Goal: Share content: Share content

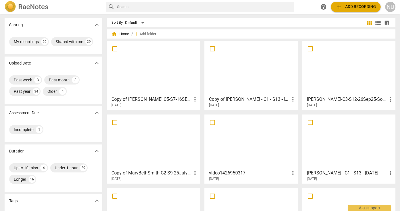
click at [26, 7] on h2 "RaeNotes" at bounding box center [33, 7] width 30 height 8
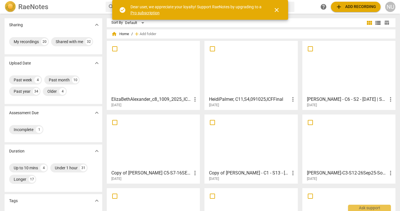
click at [242, 100] on h3 "HeidiPalmer, C11,S4,091025,ICFFinal" at bounding box center [249, 99] width 80 height 7
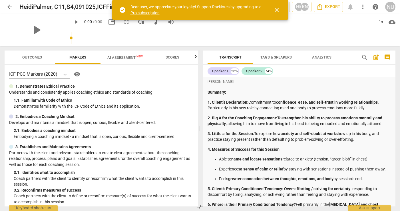
click at [276, 10] on span "close" at bounding box center [276, 10] width 7 height 7
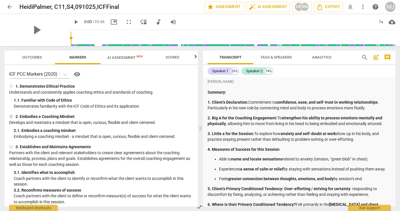
click at [362, 7] on span "more_vert" at bounding box center [362, 6] width 7 height 7
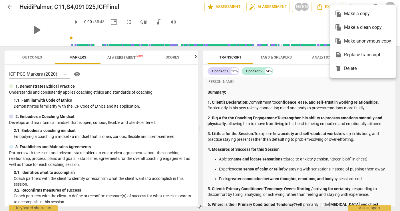
click at [357, 14] on div "file_copy Make a copy" at bounding box center [363, 14] width 56 height 14
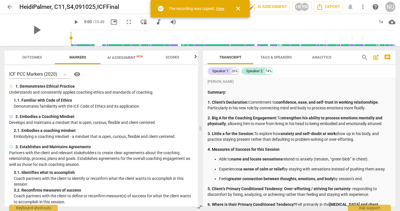
click at [219, 8] on link "View" at bounding box center [220, 8] width 9 height 5
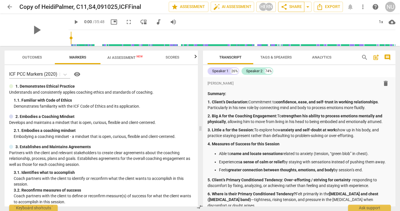
click at [293, 9] on span "share Share" at bounding box center [291, 6] width 21 height 7
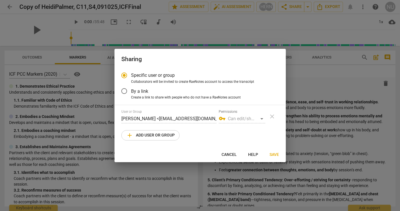
click at [166, 133] on span "add Add user or group" at bounding box center [150, 135] width 49 height 7
radio input "false"
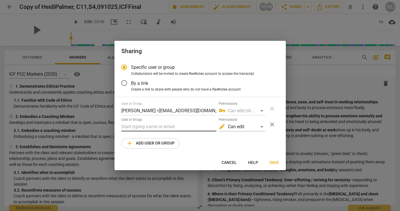
click at [162, 127] on input "text" at bounding box center [168, 126] width 95 height 9
paste input "[PERSON_NAME][EMAIL_ADDRESS][DOMAIN_NAME]"
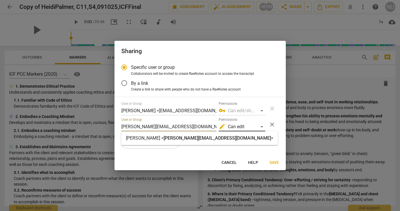
type input "[PERSON_NAME][EMAIL_ADDRESS][DOMAIN_NAME]"
click at [248, 125] on div "edit Can edit" at bounding box center [242, 126] width 47 height 9
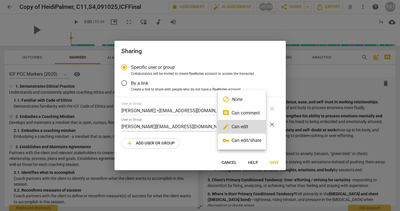
click at [252, 142] on li "vpn_key Can edit/share" at bounding box center [242, 141] width 48 height 14
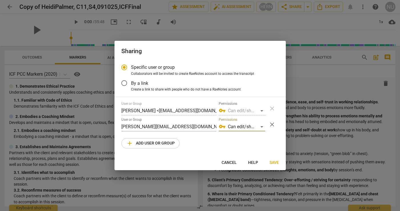
click at [276, 163] on span "Save" at bounding box center [274, 163] width 9 height 6
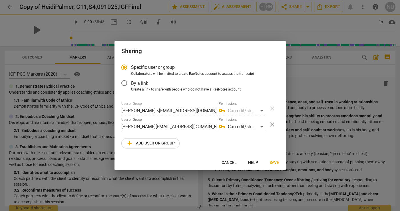
radio input "false"
type input "[PERSON_NAME] <[PERSON_NAME][EMAIL_ADDRESS][DOMAIN_NAME]>"
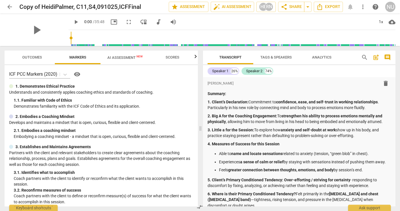
click at [9, 4] on span "arrow_back" at bounding box center [9, 6] width 7 height 7
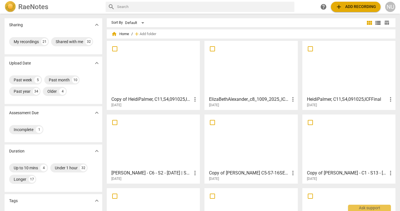
click at [158, 173] on h3 "[PERSON_NAME] - C6 - S2 - [DATE] | Somatic Final" at bounding box center [151, 173] width 80 height 7
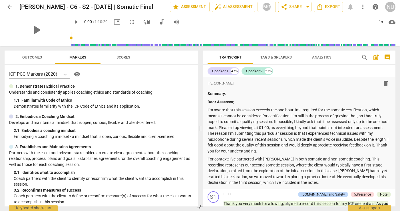
click at [297, 8] on span "share Share" at bounding box center [291, 6] width 21 height 7
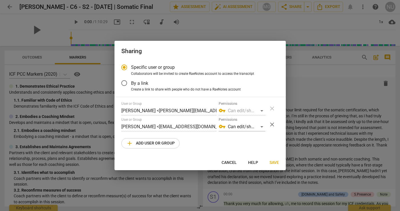
click at [225, 163] on span "Cancel" at bounding box center [229, 163] width 15 height 6
radio input "false"
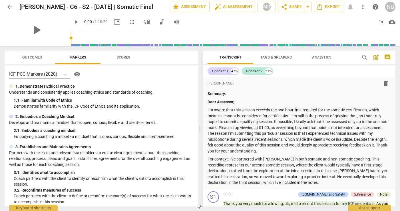
click at [12, 4] on span "arrow_back" at bounding box center [9, 6] width 7 height 7
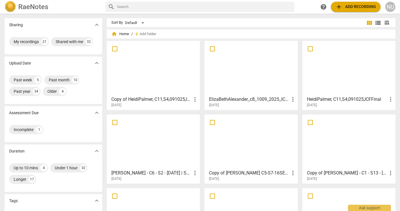
click at [331, 97] on h3 "HeidiPalmer, C11,S4,091025,ICFFinal" at bounding box center [347, 99] width 80 height 7
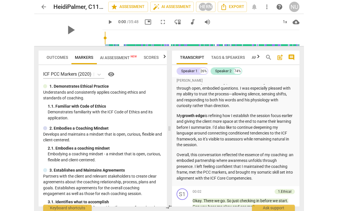
scroll to position [717, 0]
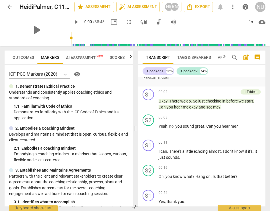
click at [12, 6] on span "arrow_back" at bounding box center [9, 6] width 7 height 7
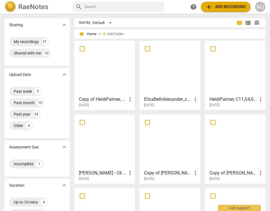
click at [216, 96] on h3 "HeidiPalmer, C11,S4,091025,ICFFinal" at bounding box center [233, 99] width 48 height 7
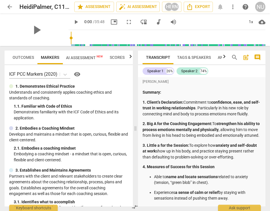
click at [8, 5] on span "arrow_back" at bounding box center [9, 6] width 7 height 7
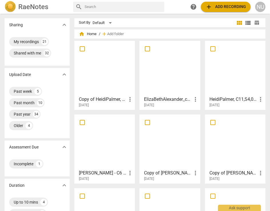
click at [102, 173] on h3 "[PERSON_NAME] - C6 - S2 - [DATE] | Somatic Final" at bounding box center [103, 173] width 48 height 7
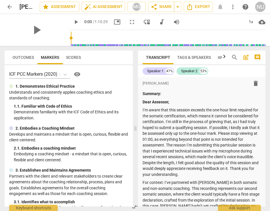
click at [7, 5] on span "arrow_back" at bounding box center [9, 6] width 7 height 7
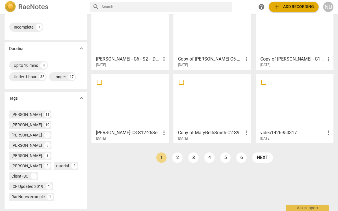
scroll to position [116, 0]
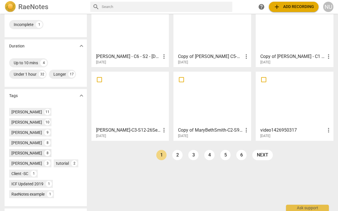
click at [25, 156] on div "[PERSON_NAME]" at bounding box center [26, 153] width 31 height 6
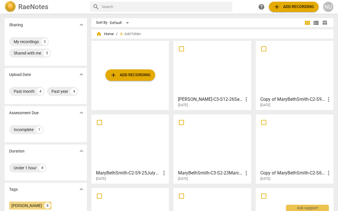
click at [216, 97] on h3 "[PERSON_NAME]-C3-S12-26Sep25-Somatics Final-video" at bounding box center [210, 99] width 65 height 7
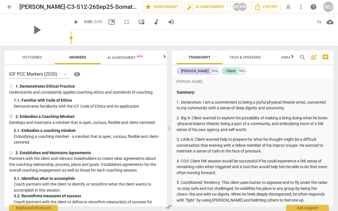
click at [301, 9] on span "more_vert" at bounding box center [300, 6] width 7 height 7
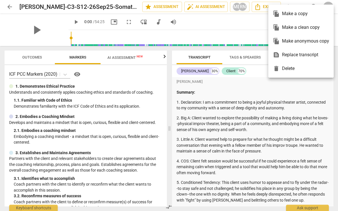
click at [294, 13] on div "file_copy Make a copy" at bounding box center [301, 14] width 56 height 14
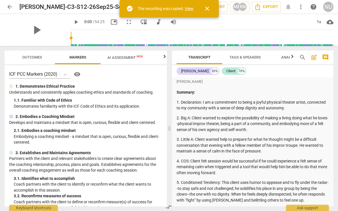
click at [190, 9] on link "View" at bounding box center [189, 8] width 9 height 5
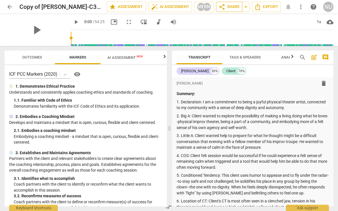
click at [233, 7] on span "share Share" at bounding box center [228, 6] width 21 height 7
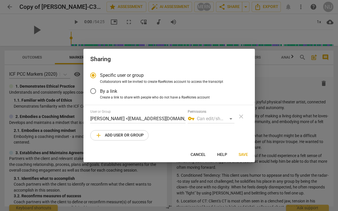
click at [104, 138] on span "add Add user or group" at bounding box center [119, 135] width 49 height 7
radio input "false"
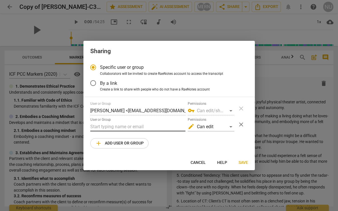
click at [115, 126] on input "text" at bounding box center [137, 126] width 95 height 9
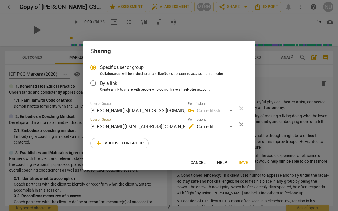
type input "[PERSON_NAME][EMAIL_ADDRESS][DOMAIN_NAME]"
click at [228, 127] on div "edit Can edit" at bounding box center [211, 126] width 47 height 9
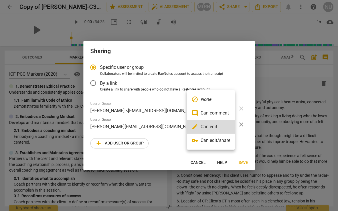
click at [217, 142] on li "vpn_key Can edit/share" at bounding box center [211, 141] width 48 height 14
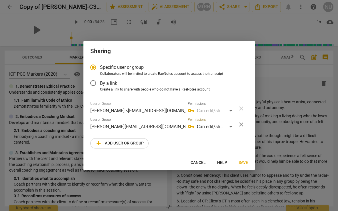
click at [245, 162] on span "Save" at bounding box center [242, 163] width 9 height 6
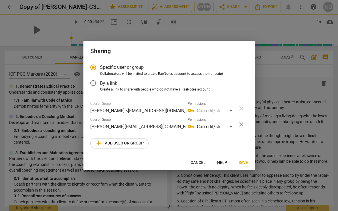
radio input "false"
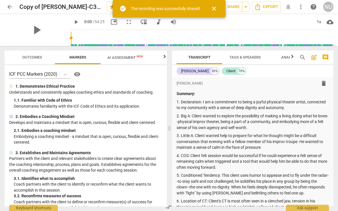
click at [7, 8] on span "arrow_back" at bounding box center [9, 6] width 7 height 7
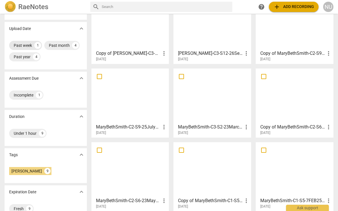
scroll to position [45, 0]
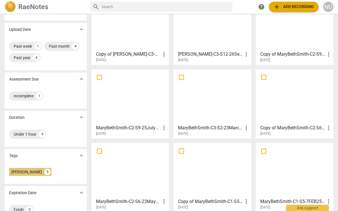
click at [45, 171] on div "9" at bounding box center [47, 172] width 6 height 6
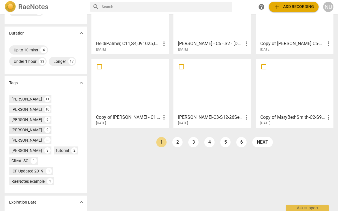
scroll to position [133, 0]
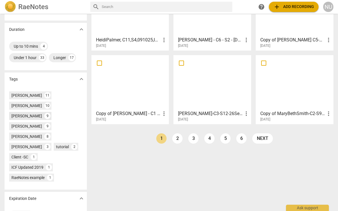
click at [35, 119] on div "[PERSON_NAME]" at bounding box center [26, 116] width 31 height 6
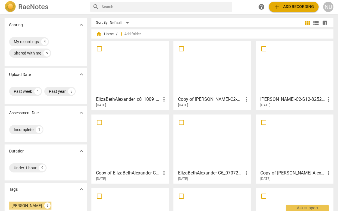
click at [115, 99] on h3 "ElizaBethAlexander_c8_1009_2025_ICF-FINAL" at bounding box center [128, 99] width 65 height 7
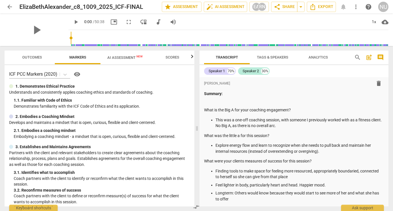
click at [359, 5] on span "more_vert" at bounding box center [356, 6] width 7 height 7
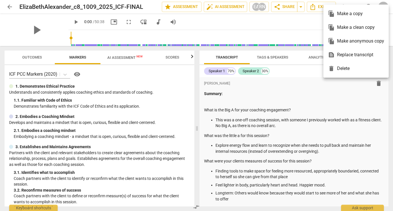
click at [350, 13] on div "file_copy Make a copy" at bounding box center [356, 14] width 56 height 14
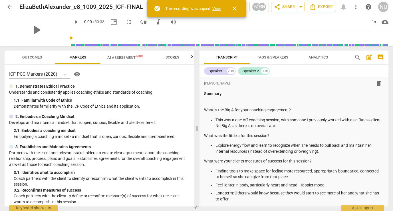
click at [217, 7] on link "View" at bounding box center [216, 8] width 9 height 5
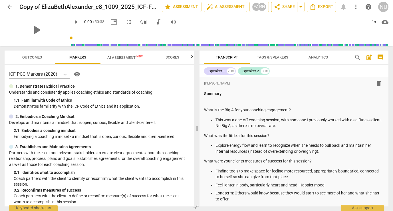
click at [287, 8] on span "share Share" at bounding box center [284, 6] width 21 height 7
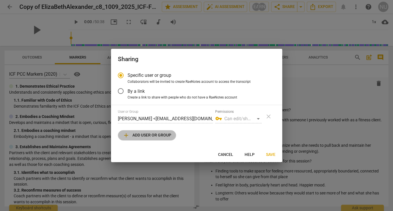
click at [162, 134] on span "add Add user or group" at bounding box center [147, 135] width 49 height 7
radio input "false"
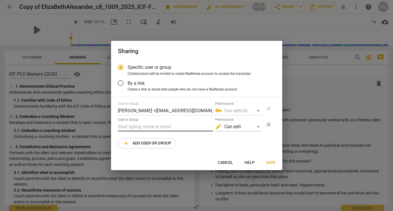
click at [160, 125] on input "text" at bounding box center [165, 126] width 95 height 9
type input "[PERSON_NAME]"
click at [224, 162] on span "Cancel" at bounding box center [225, 163] width 15 height 6
radio input "false"
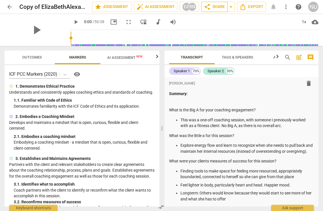
click at [214, 7] on span "share Share" at bounding box center [214, 6] width 21 height 7
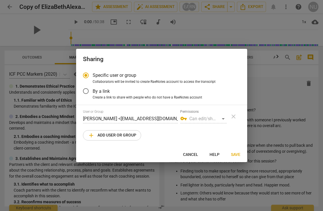
click at [122, 137] on span "add Add user or group" at bounding box center [112, 135] width 49 height 7
radio input "false"
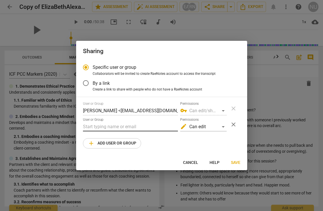
click at [118, 127] on input "text" at bounding box center [130, 126] width 95 height 9
paste input "[EMAIL_ADDRESS][DOMAIN_NAME]"
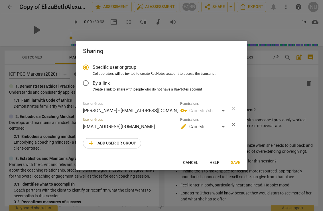
type input "[EMAIL_ADDRESS][DOMAIN_NAME]"
click at [208, 126] on div "edit Can edit" at bounding box center [203, 126] width 47 height 9
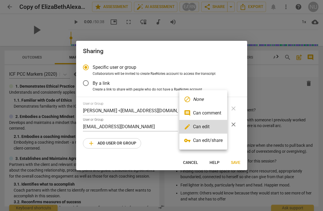
click at [209, 142] on li "vpn_key Can edit/share" at bounding box center [204, 141] width 48 height 14
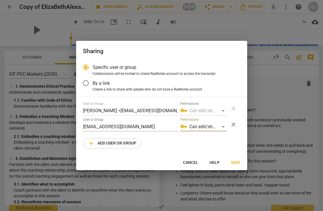
click at [239, 162] on span "Save" at bounding box center [235, 163] width 9 height 6
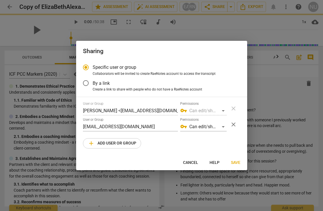
radio input "false"
type input "[PERSON_NAME] <[EMAIL_ADDRESS][DOMAIN_NAME]>"
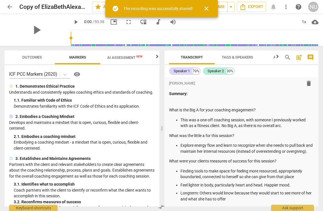
click at [11, 6] on span "arrow_back" at bounding box center [9, 6] width 7 height 7
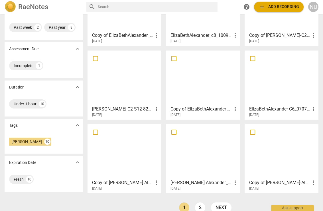
scroll to position [65, 0]
click at [36, 137] on div "[PERSON_NAME] 10" at bounding box center [30, 141] width 42 height 8
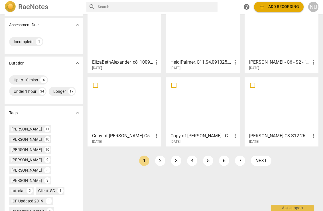
scroll to position [112, 0]
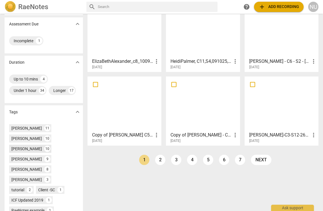
click at [30, 148] on div "[PERSON_NAME]" at bounding box center [26, 149] width 31 height 6
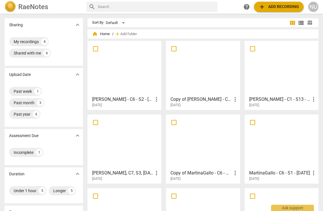
click at [116, 97] on h3 "[PERSON_NAME] - C6 - S2 - [DATE] | Somatic Final" at bounding box center [122, 99] width 61 height 7
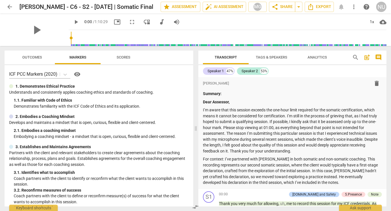
click at [10, 7] on span "arrow_back" at bounding box center [9, 6] width 7 height 7
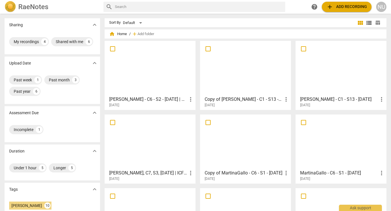
click at [142, 171] on h3 "[PERSON_NAME], C7, S3, [DATE] | ICF Final" at bounding box center [148, 173] width 78 height 7
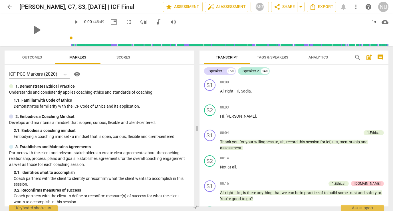
click at [357, 5] on span "more_vert" at bounding box center [356, 6] width 7 height 7
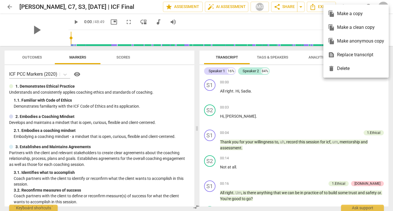
click at [349, 14] on div "file_copy Make a copy" at bounding box center [356, 14] width 56 height 14
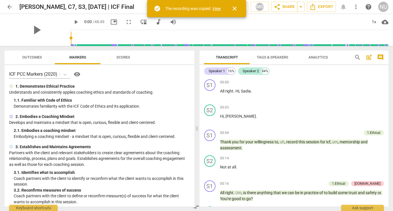
click at [218, 9] on link "View" at bounding box center [216, 8] width 9 height 5
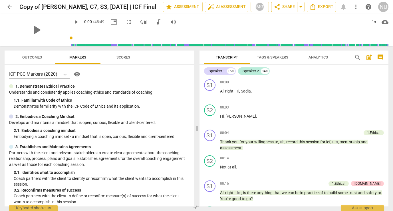
click at [283, 8] on span "share Share" at bounding box center [284, 6] width 21 height 7
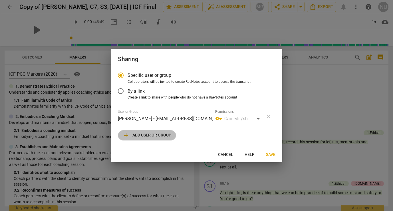
click at [143, 135] on span "add Add user or group" at bounding box center [147, 135] width 49 height 7
radio input "false"
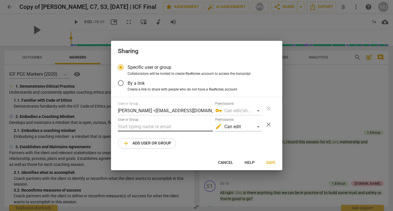
click at [149, 126] on input "text" at bounding box center [165, 126] width 95 height 9
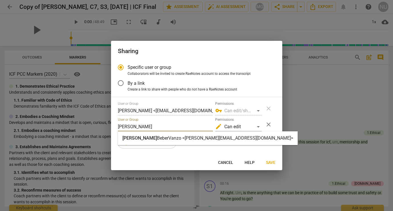
type input "[PERSON_NAME]"
click at [178, 139] on strong "BeberVanzo <[PERSON_NAME][EMAIL_ADDRESS][DOMAIN_NAME]>" at bounding box center [225, 137] width 136 height 5
radio input "false"
type input "[PERSON_NAME] <[PERSON_NAME][EMAIL_ADDRESS][DOMAIN_NAME]>"
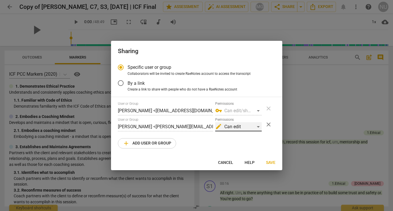
click at [233, 125] on div "edit Can edit" at bounding box center [238, 126] width 47 height 9
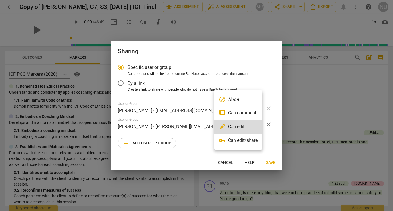
click at [241, 139] on li "vpn_key Can edit/share" at bounding box center [238, 141] width 48 height 14
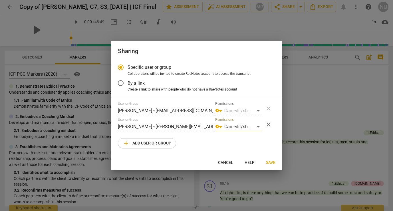
click at [272, 163] on span "Save" at bounding box center [270, 163] width 9 height 6
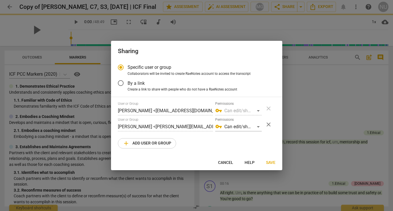
radio input "false"
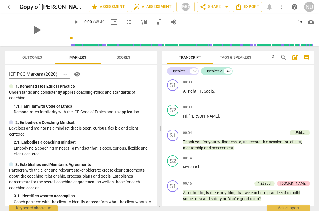
click at [9, 7] on span "arrow_back" at bounding box center [9, 6] width 7 height 7
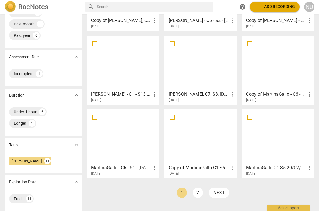
scroll to position [81, 0]
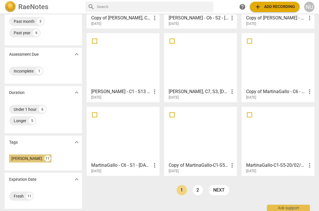
click at [27, 158] on div "[PERSON_NAME]" at bounding box center [26, 159] width 31 height 6
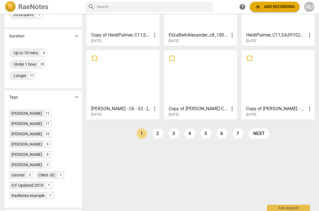
scroll to position [140, 0]
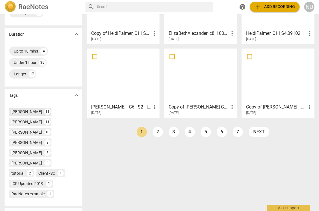
click at [23, 112] on div "[PERSON_NAME]" at bounding box center [26, 112] width 31 height 6
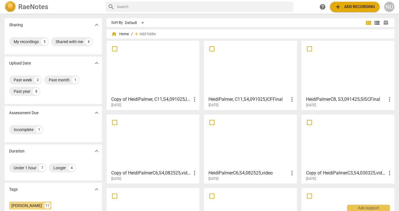
click at [320, 99] on h3 "HeidiPalmerC8, S3,091425,SISCFinal" at bounding box center [346, 99] width 80 height 7
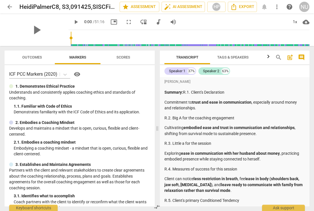
click at [277, 7] on span "more_vert" at bounding box center [277, 6] width 7 height 7
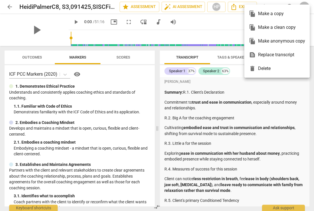
click at [272, 13] on div "file_copy Make a copy" at bounding box center [277, 14] width 56 height 14
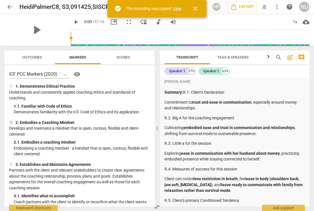
click at [175, 8] on link "View" at bounding box center [177, 8] width 9 height 5
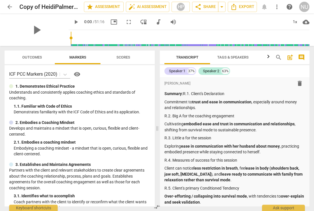
click at [12, 6] on span "arrow_back" at bounding box center [9, 6] width 7 height 7
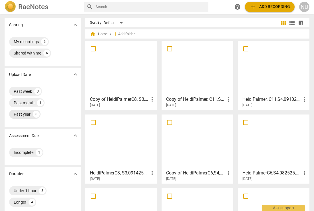
scroll to position [81, 0]
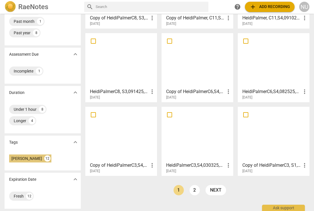
click at [26, 158] on div "[PERSON_NAME]" at bounding box center [26, 159] width 31 height 6
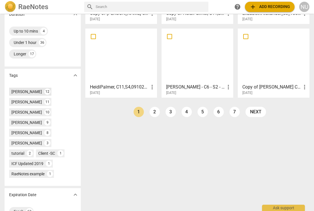
scroll to position [160, 0]
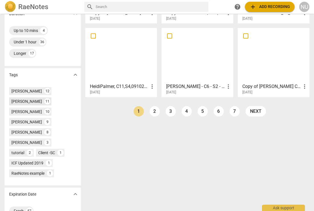
click at [23, 103] on div "[PERSON_NAME]" at bounding box center [26, 102] width 31 height 6
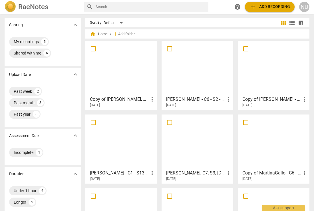
click at [175, 101] on h3 "[PERSON_NAME] - C6 - S2 - [DATE] | Somatic Final" at bounding box center [195, 99] width 59 height 7
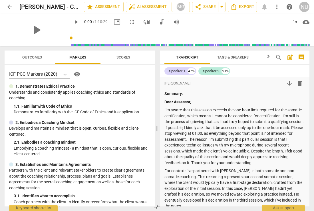
click at [9, 7] on span "arrow_back" at bounding box center [9, 6] width 7 height 7
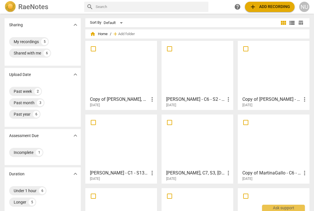
click at [185, 99] on h3 "[PERSON_NAME] - C6 - S2 - [DATE] | Somatic Final" at bounding box center [195, 99] width 59 height 7
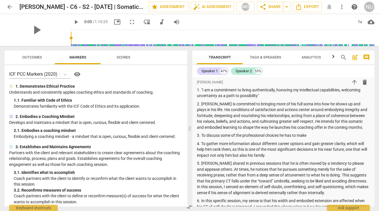
scroll to position [140, 0]
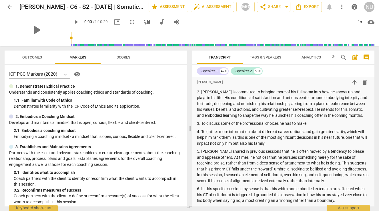
click at [341, 7] on span "more_vert" at bounding box center [341, 6] width 7 height 7
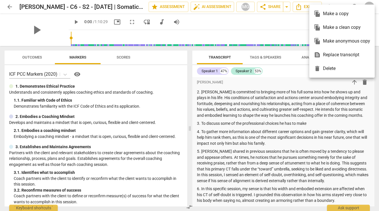
click at [335, 15] on div "file_copy Make a copy" at bounding box center [341, 14] width 56 height 14
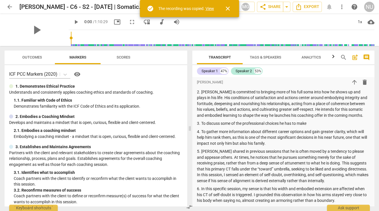
click at [208, 8] on link "View" at bounding box center [209, 8] width 9 height 5
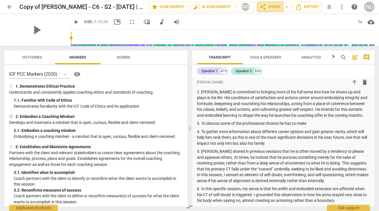
click at [273, 8] on span "share Share" at bounding box center [269, 6] width 21 height 7
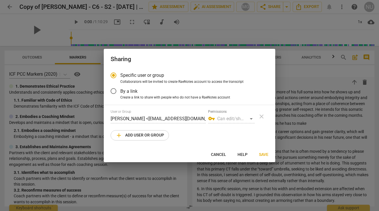
click at [152, 135] on span "add Add user or group" at bounding box center [139, 135] width 49 height 7
radio input "false"
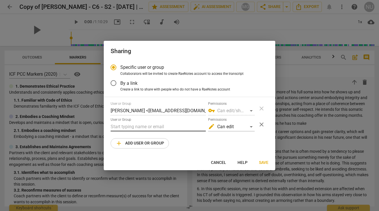
click at [152, 128] on input "text" at bounding box center [157, 126] width 95 height 9
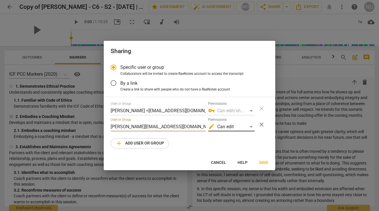
type input "[PERSON_NAME][EMAIL_ADDRESS][DOMAIN_NAME]"
click at [237, 125] on div "edit Can edit" at bounding box center [231, 126] width 47 height 9
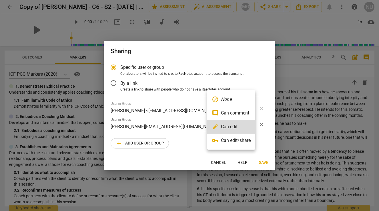
click at [237, 141] on li "vpn_key Can edit/share" at bounding box center [231, 141] width 48 height 14
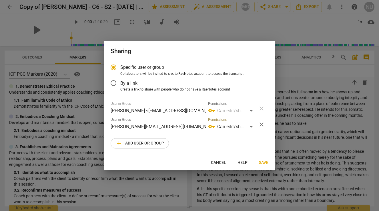
click at [265, 163] on span "Save" at bounding box center [263, 163] width 9 height 6
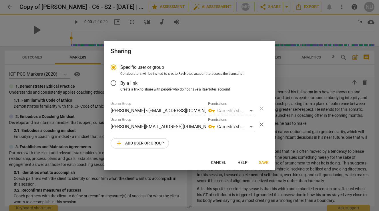
radio input "false"
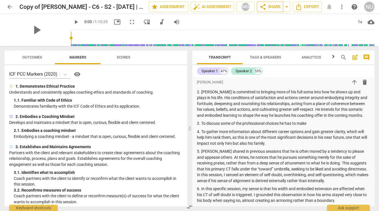
click at [274, 8] on span "share Share" at bounding box center [269, 6] width 21 height 7
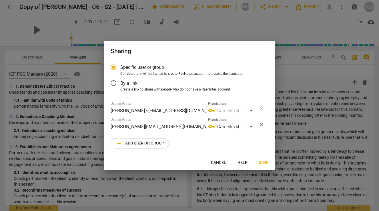
click at [265, 163] on span "Save" at bounding box center [263, 163] width 9 height 6
radio input "false"
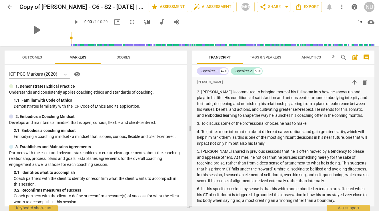
click at [7, 6] on span "arrow_back" at bounding box center [9, 6] width 7 height 7
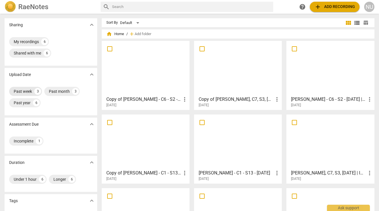
scroll to position [73, 0]
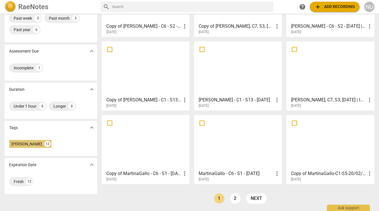
click at [30, 143] on div "[PERSON_NAME]" at bounding box center [26, 144] width 31 height 6
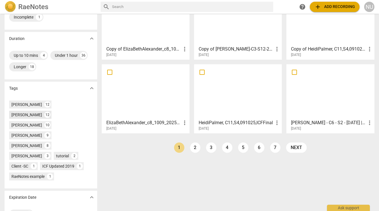
scroll to position [132, 0]
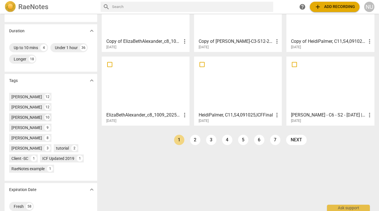
click at [27, 113] on div "[PERSON_NAME] 10" at bounding box center [30, 117] width 42 height 8
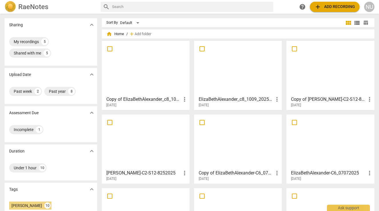
click at [118, 100] on h3 "Copy of ElizaBethAlexander_c8_1009_2025_ICF-FINAL" at bounding box center [143, 99] width 75 height 7
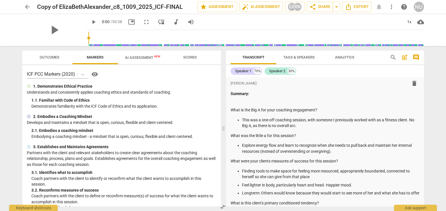
click at [28, 5] on span "arrow_back" at bounding box center [27, 6] width 7 height 7
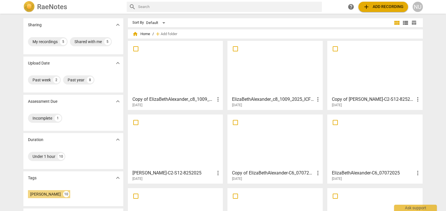
click at [338, 100] on h3 "Copy of [PERSON_NAME]-C2-S12-8252025" at bounding box center [373, 99] width 83 height 7
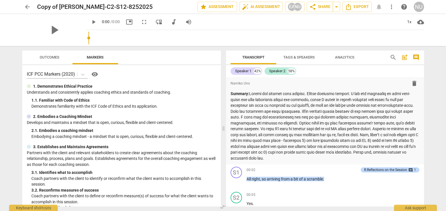
click at [28, 6] on span "arrow_back" at bounding box center [27, 6] width 7 height 7
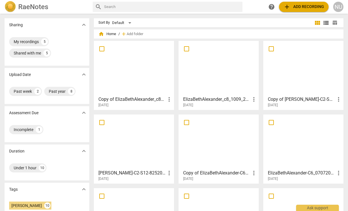
scroll to position [73, 0]
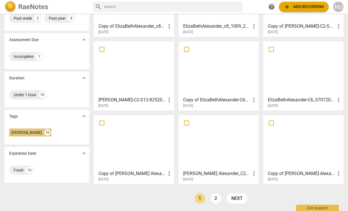
click at [36, 133] on div "[PERSON_NAME]" at bounding box center [26, 133] width 31 height 6
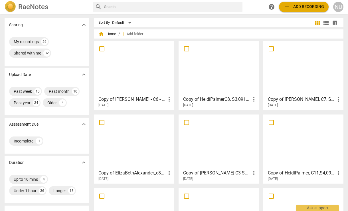
scroll to position [142, 0]
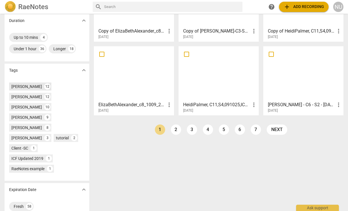
click at [24, 86] on div "[PERSON_NAME]" at bounding box center [26, 87] width 31 height 6
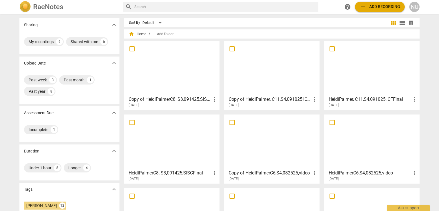
click at [161, 99] on h3 "Copy of HeidiPalmerC8, S3,091425,SISCFinal" at bounding box center [169, 99] width 83 height 7
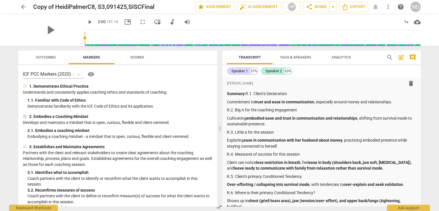
click at [22, 7] on span "arrow_back" at bounding box center [23, 6] width 7 height 7
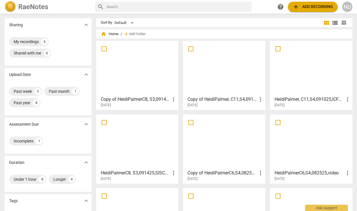
click at [141, 97] on h3 "Copy of HeidiPalmerC8, S3,091425,SISCFinal" at bounding box center [136, 99] width 70 height 7
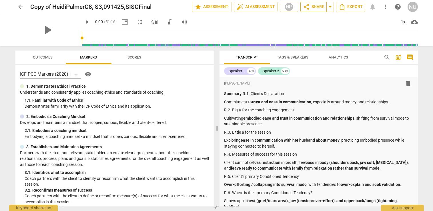
click at [313, 6] on span "share Share" at bounding box center [313, 6] width 21 height 7
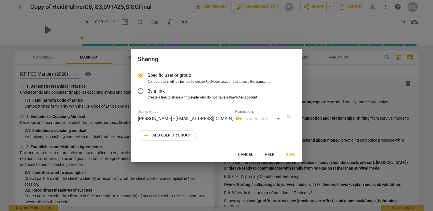
click at [246, 156] on span "Cancel" at bounding box center [245, 155] width 15 height 6
radio input "false"
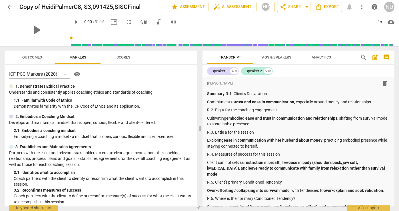
click at [290, 8] on span "share Share" at bounding box center [290, 6] width 21 height 7
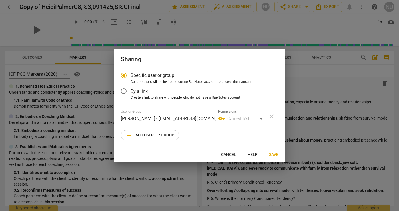
click at [161, 134] on span "add Add user or group" at bounding box center [150, 135] width 49 height 7
radio input "false"
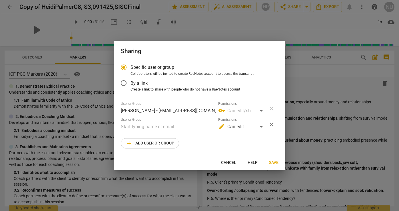
click at [161, 123] on input "text" at bounding box center [168, 126] width 95 height 9
type input "[PERSON_NAME][EMAIL_ADDRESS][DOMAIN_NAME]"
click at [256, 126] on div "edit Can edit" at bounding box center [241, 126] width 47 height 9
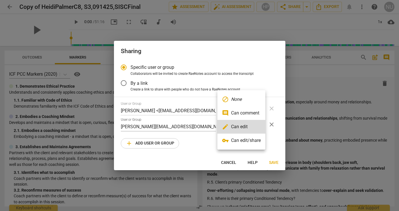
click at [251, 142] on li "vpn_key Can edit/share" at bounding box center [241, 141] width 48 height 14
radio input "false"
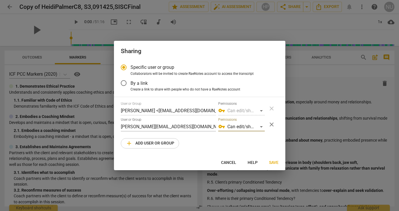
click at [273, 162] on span "Save" at bounding box center [273, 163] width 9 height 6
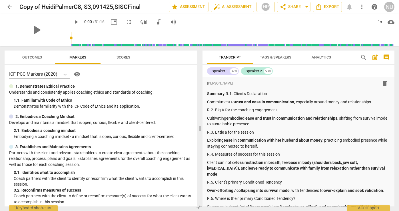
click at [9, 9] on span "arrow_back" at bounding box center [9, 6] width 7 height 7
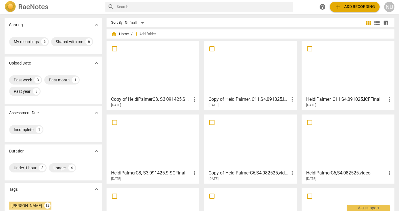
click at [243, 100] on h3 "Copy of HeidiPalmer, C11,S4,091025,ICFFinal" at bounding box center [248, 99] width 80 height 7
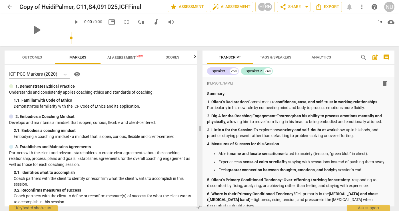
click at [10, 8] on span "arrow_back" at bounding box center [9, 6] width 7 height 7
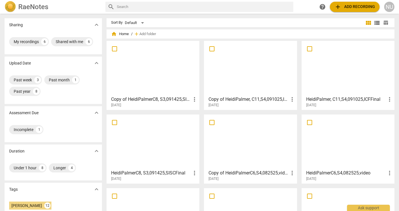
click at [153, 100] on h3 "Copy of HeidiPalmerC8, S3,091425,SISCFinal" at bounding box center [151, 99] width 80 height 7
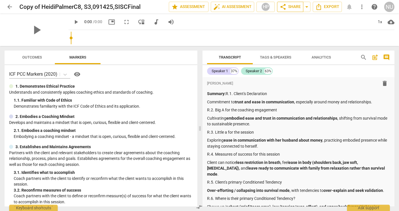
click at [297, 8] on span "share Share" at bounding box center [290, 6] width 21 height 7
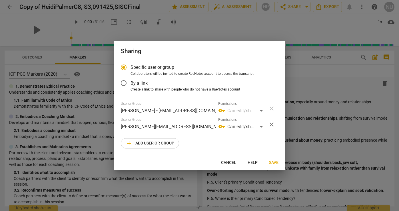
click at [142, 143] on span "add Add user or group" at bounding box center [150, 143] width 49 height 7
radio input "false"
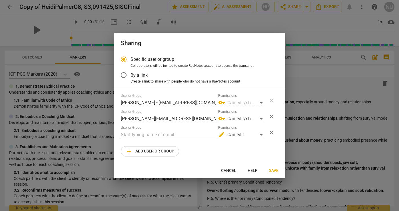
click at [154, 135] on input "text" at bounding box center [168, 134] width 95 height 9
paste input "wendyhaines@mac.com"
type input "wendyhaines@mac.com"
click at [248, 134] on div "edit Can edit" at bounding box center [241, 134] width 47 height 9
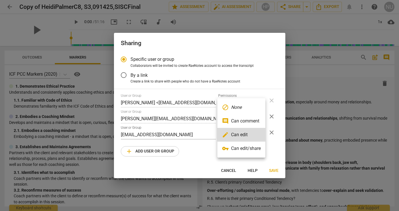
click at [250, 148] on li "vpn_key Can edit/share" at bounding box center [241, 149] width 48 height 14
radio input "false"
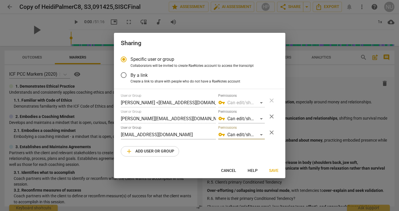
click at [274, 169] on span "Save" at bounding box center [273, 171] width 9 height 6
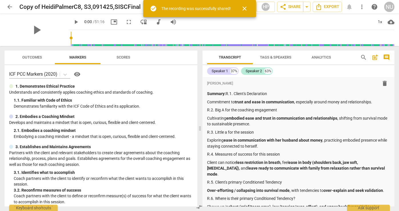
click at [8, 8] on span "arrow_back" at bounding box center [9, 6] width 7 height 7
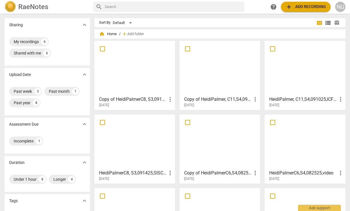
scroll to position [73, 0]
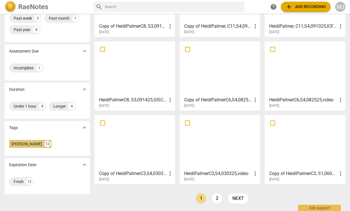
click at [24, 144] on div "[PERSON_NAME]" at bounding box center [26, 144] width 31 height 6
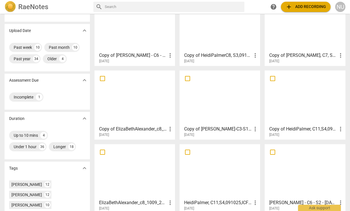
scroll to position [142, 0]
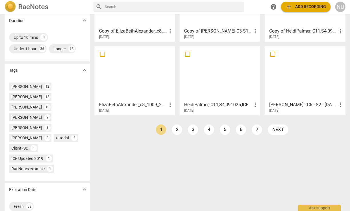
click at [25, 114] on div "[PERSON_NAME]" at bounding box center [26, 117] width 31 height 6
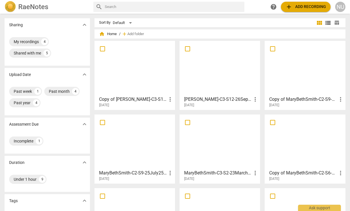
click at [134, 99] on h3 "Copy of [PERSON_NAME]-C3-S12-26Sep25-Somatics Final-video" at bounding box center [133, 99] width 68 height 7
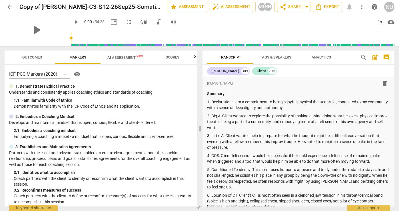
click at [294, 7] on span "share Share" at bounding box center [290, 6] width 21 height 7
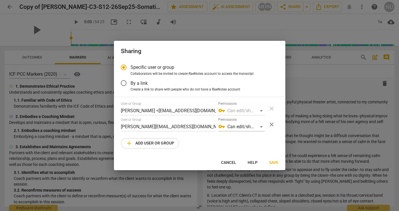
click at [159, 144] on span "add Add user or group" at bounding box center [150, 143] width 49 height 7
radio input "false"
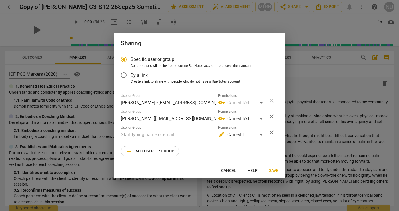
click at [159, 134] on input "text" at bounding box center [168, 134] width 95 height 9
paste input "wendyhaines@mac.com"
type input "wendyhaines@mac.com"
click at [250, 134] on div "edit Can edit" at bounding box center [241, 134] width 47 height 9
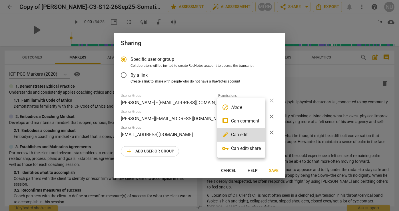
click at [250, 148] on li "vpn_key Can edit/share" at bounding box center [241, 149] width 48 height 14
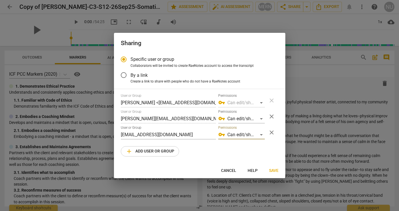
click at [278, 170] on span "Save" at bounding box center [273, 171] width 9 height 6
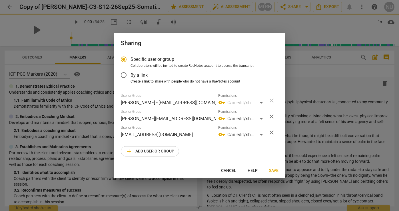
radio input "false"
type input "Wendy Haines <wendyhaines@mac.com>"
